Goal: Information Seeking & Learning: Check status

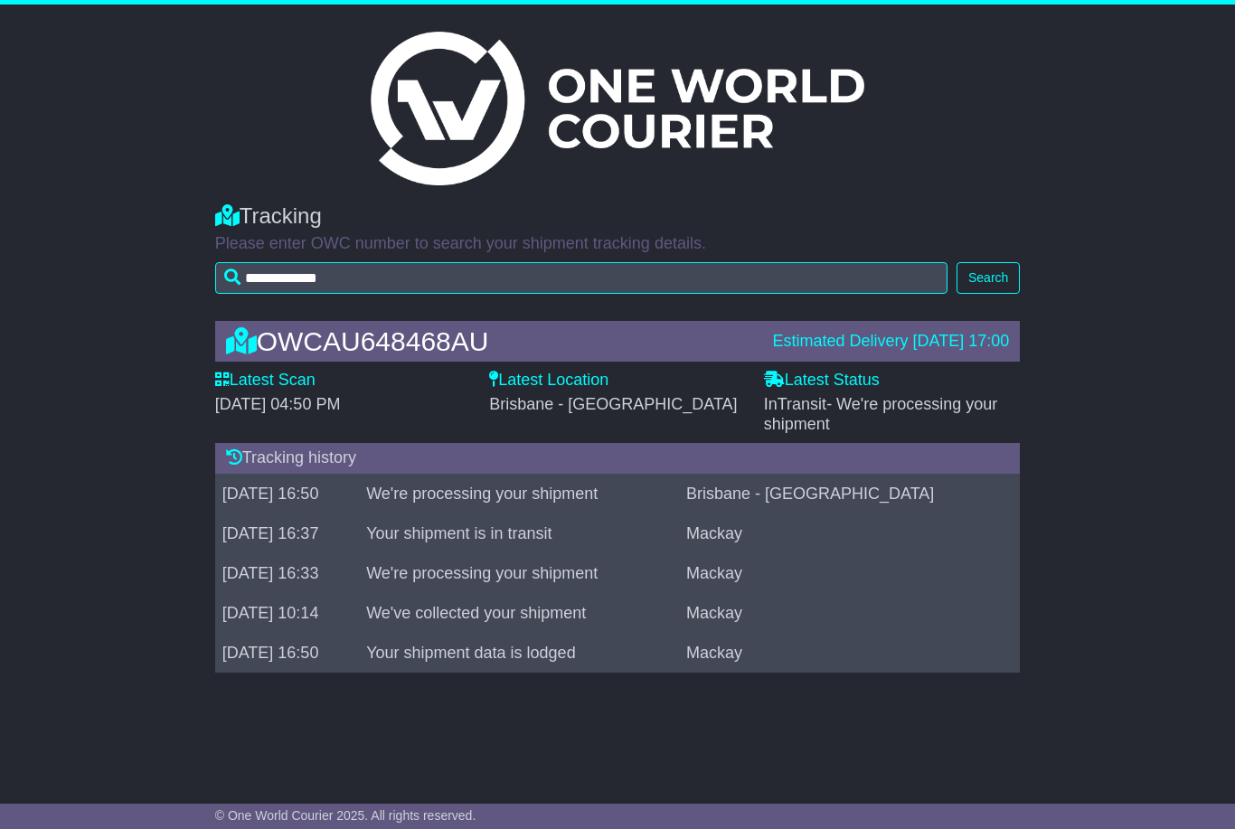
click at [986, 276] on button "Search" at bounding box center [988, 278] width 63 height 32
click at [995, 277] on button "Search" at bounding box center [988, 278] width 63 height 32
